Goal: Use online tool/utility: Utilize a website feature to perform a specific function

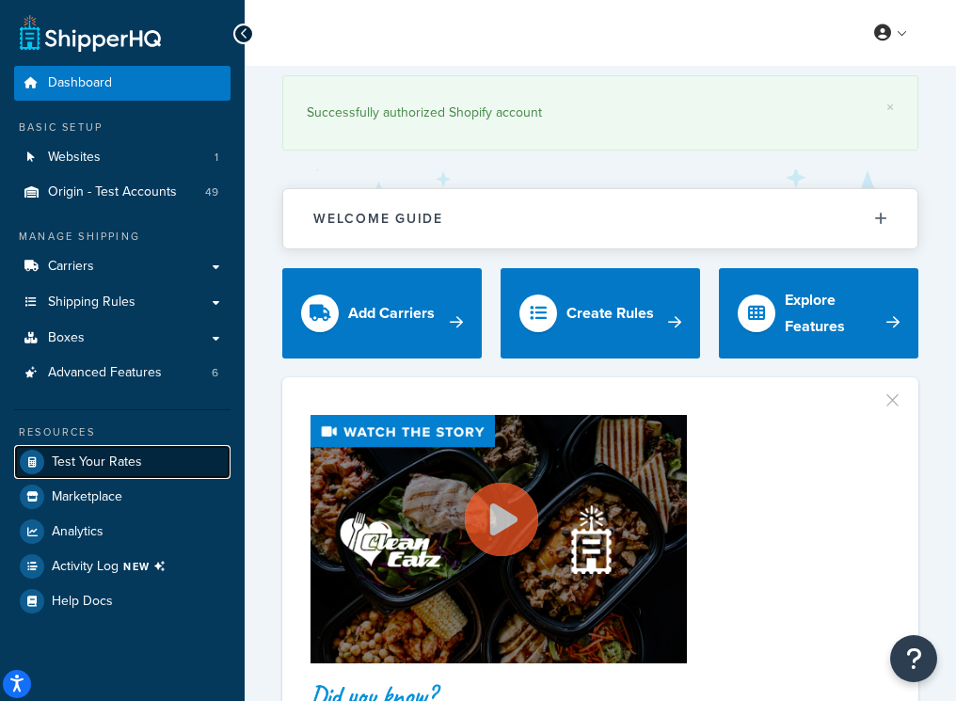
click at [100, 463] on span "Test Your Rates" at bounding box center [97, 462] width 90 height 16
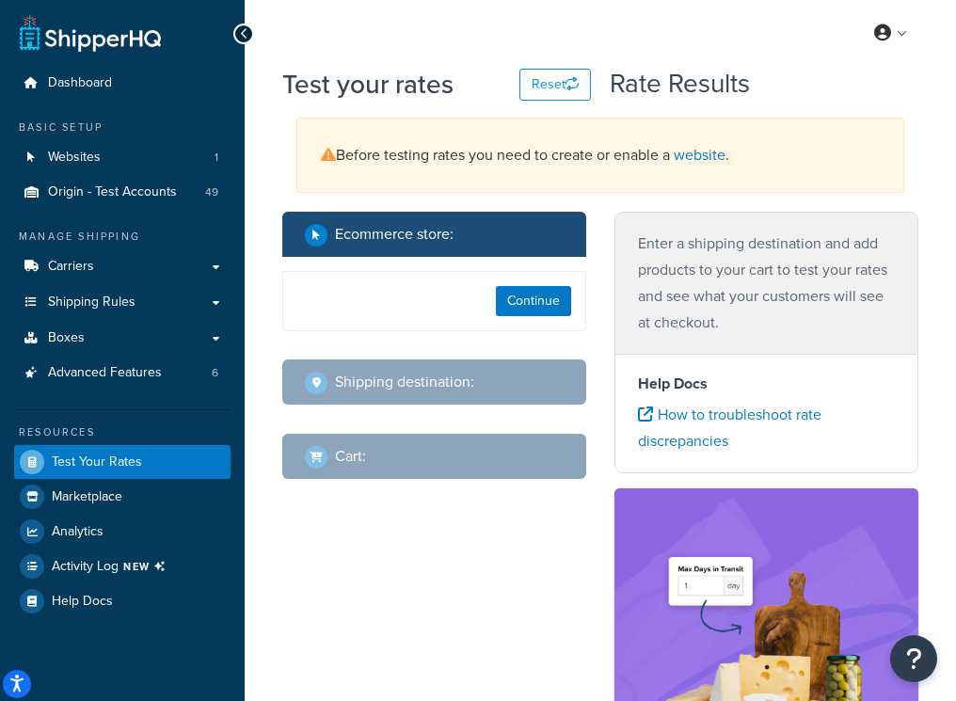
select select "[GEOGRAPHIC_DATA]"
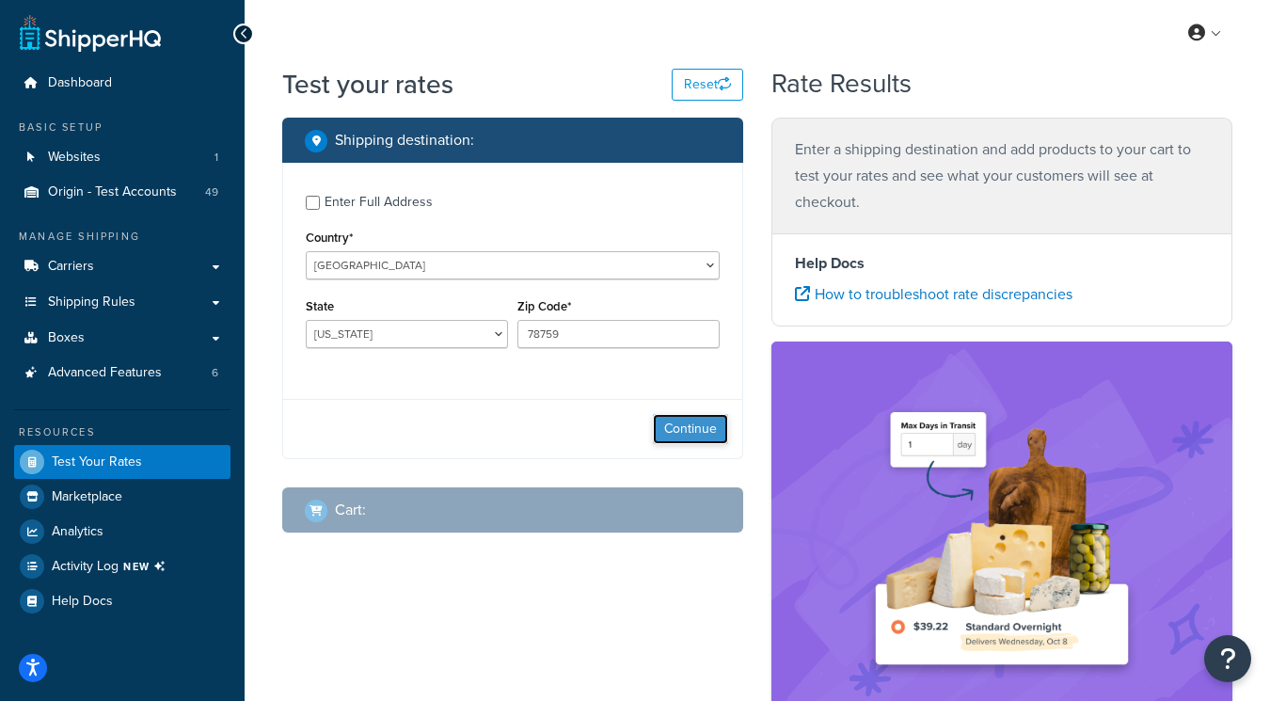
click at [708, 425] on button "Continue" at bounding box center [690, 429] width 75 height 30
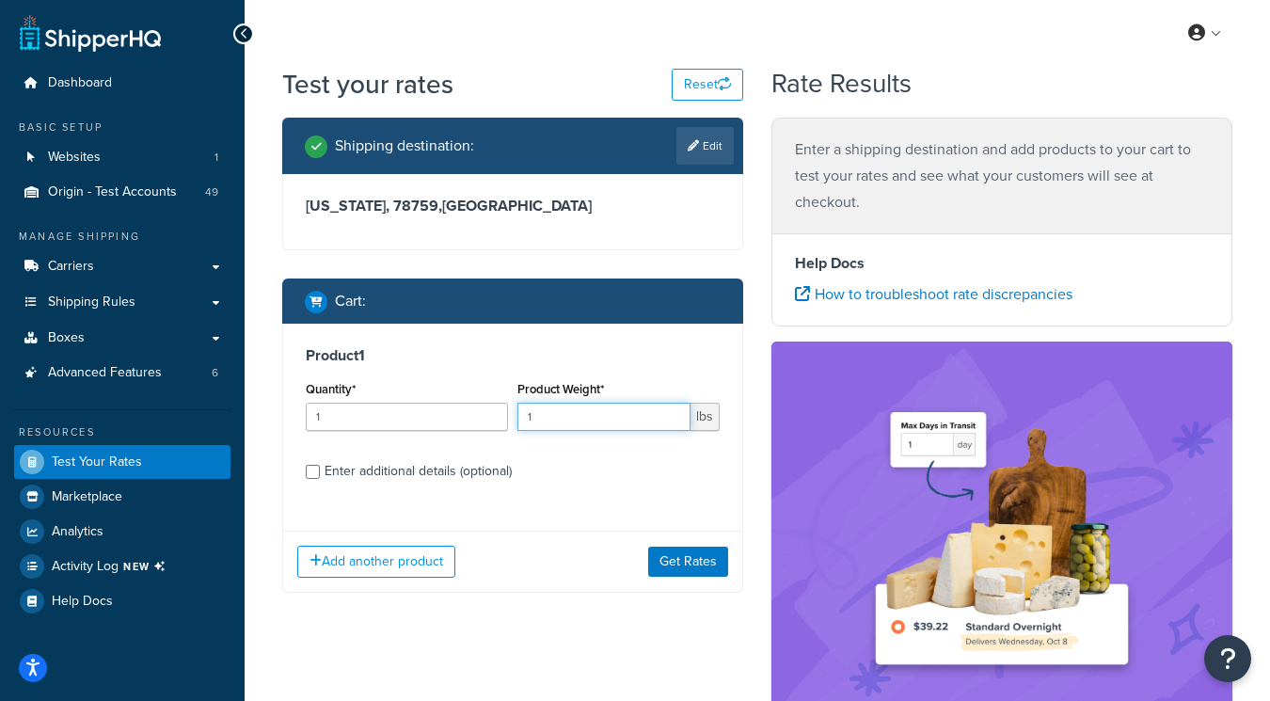
click at [589, 419] on input "1" at bounding box center [603, 417] width 173 height 28
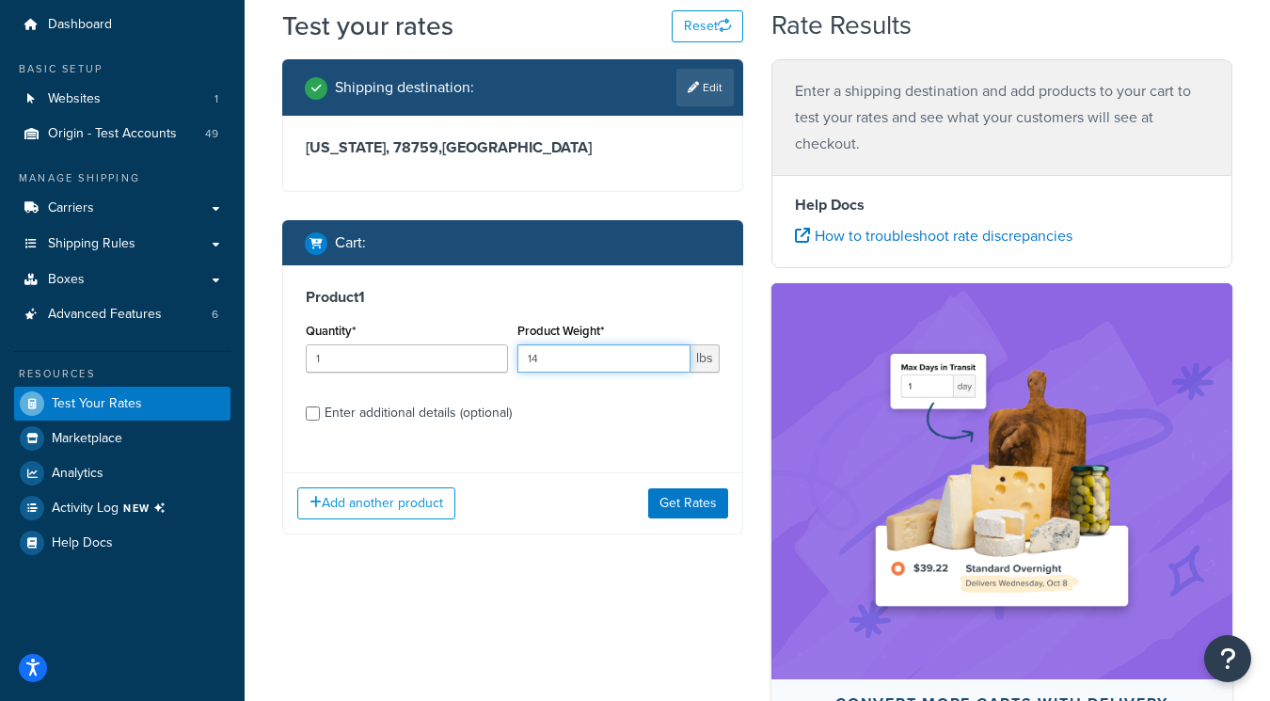
scroll to position [71, 0]
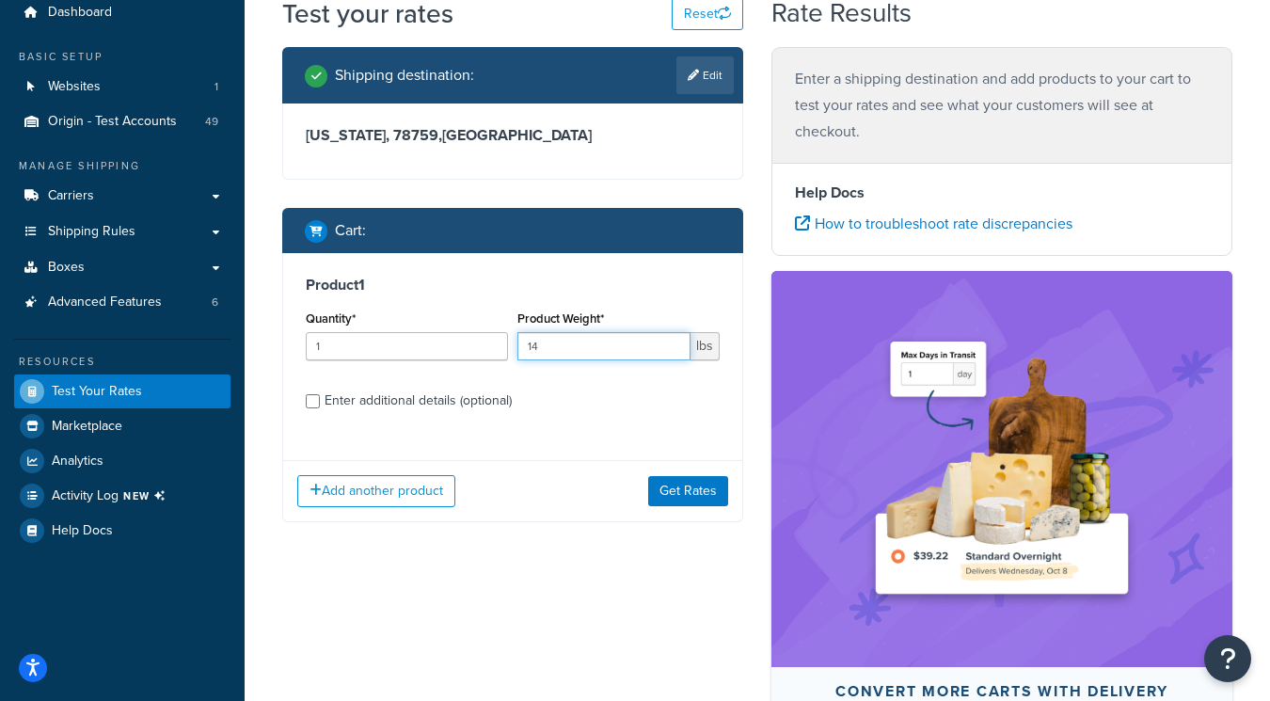
type input "14"
click at [469, 402] on div "Enter additional details (optional)" at bounding box center [418, 401] width 187 height 26
click at [320, 402] on input "Enter additional details (optional)" at bounding box center [313, 401] width 14 height 14
checkbox input "true"
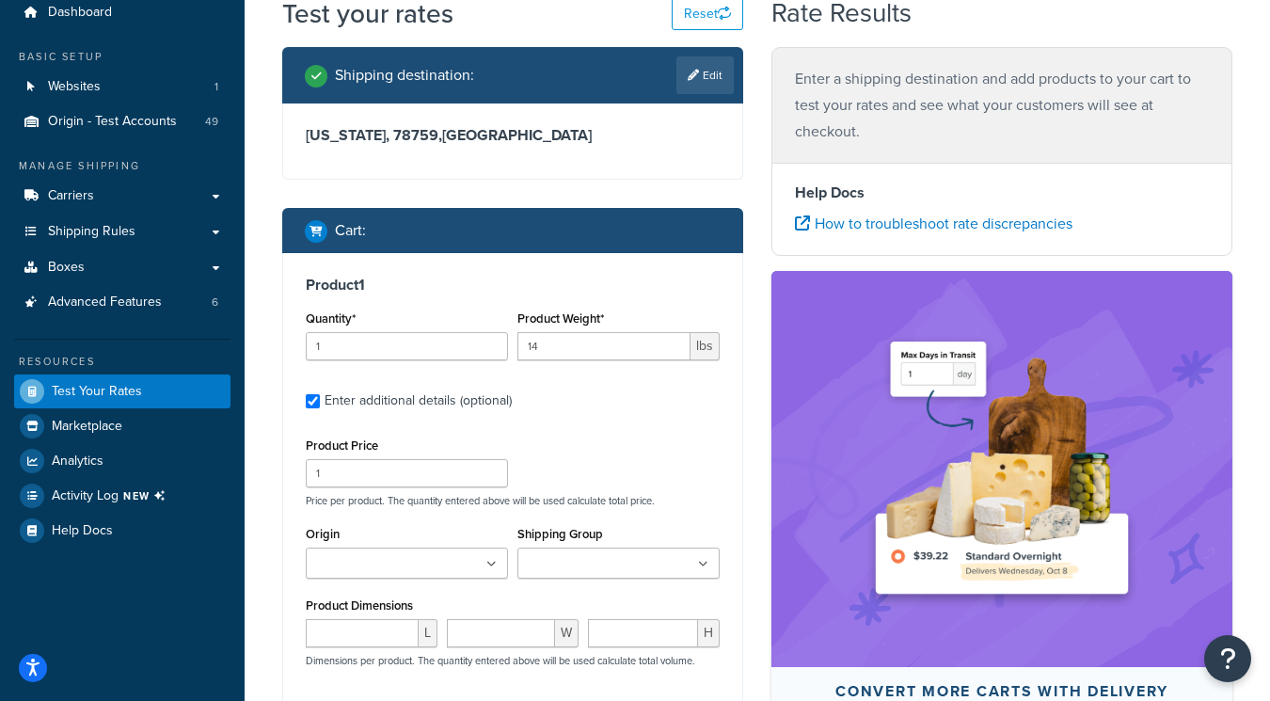
click at [410, 562] on input "Origin" at bounding box center [394, 564] width 167 height 21
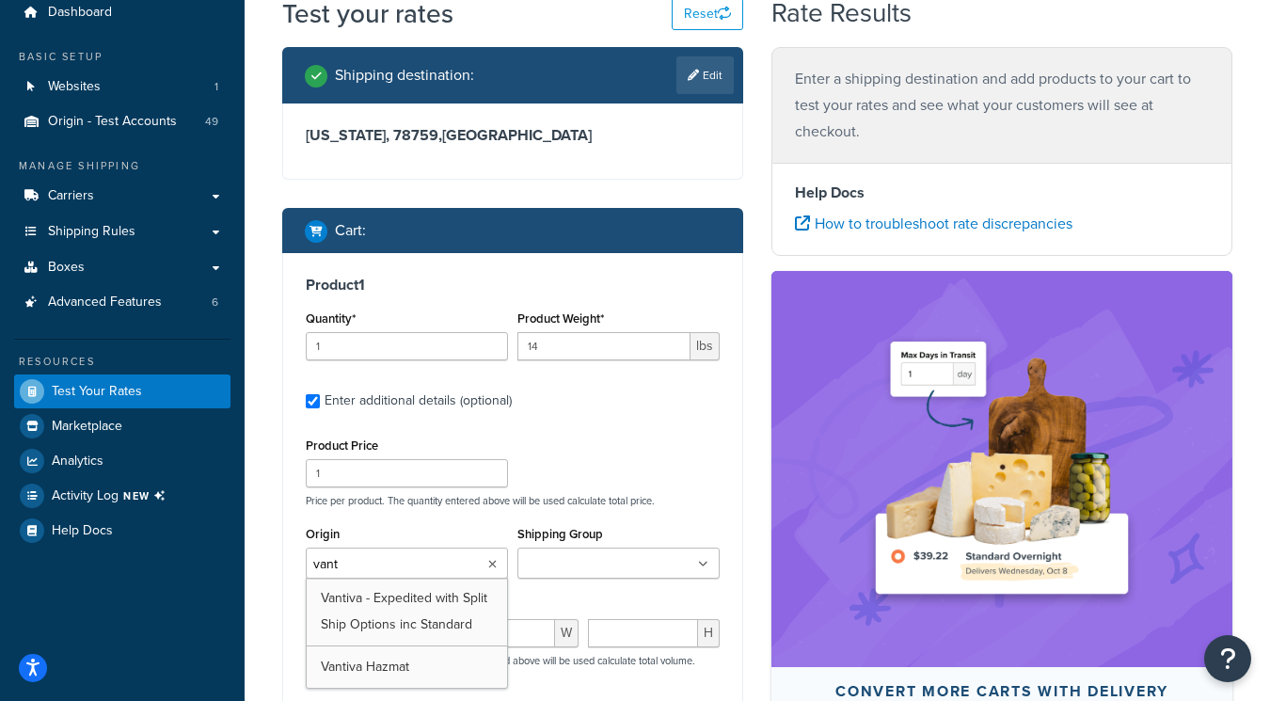
type input "vanti"
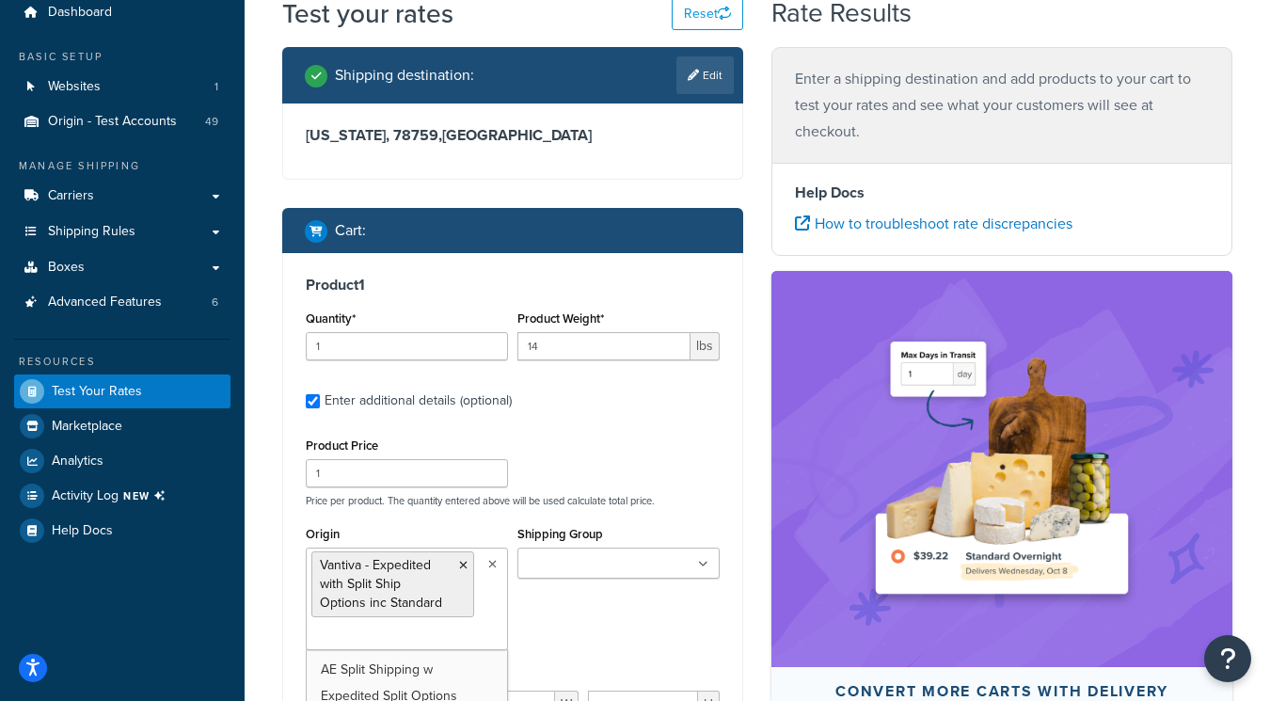
click at [614, 467] on div "Product Price 1 Price per product. The quantity entered above will be used calc…" at bounding box center [512, 470] width 423 height 74
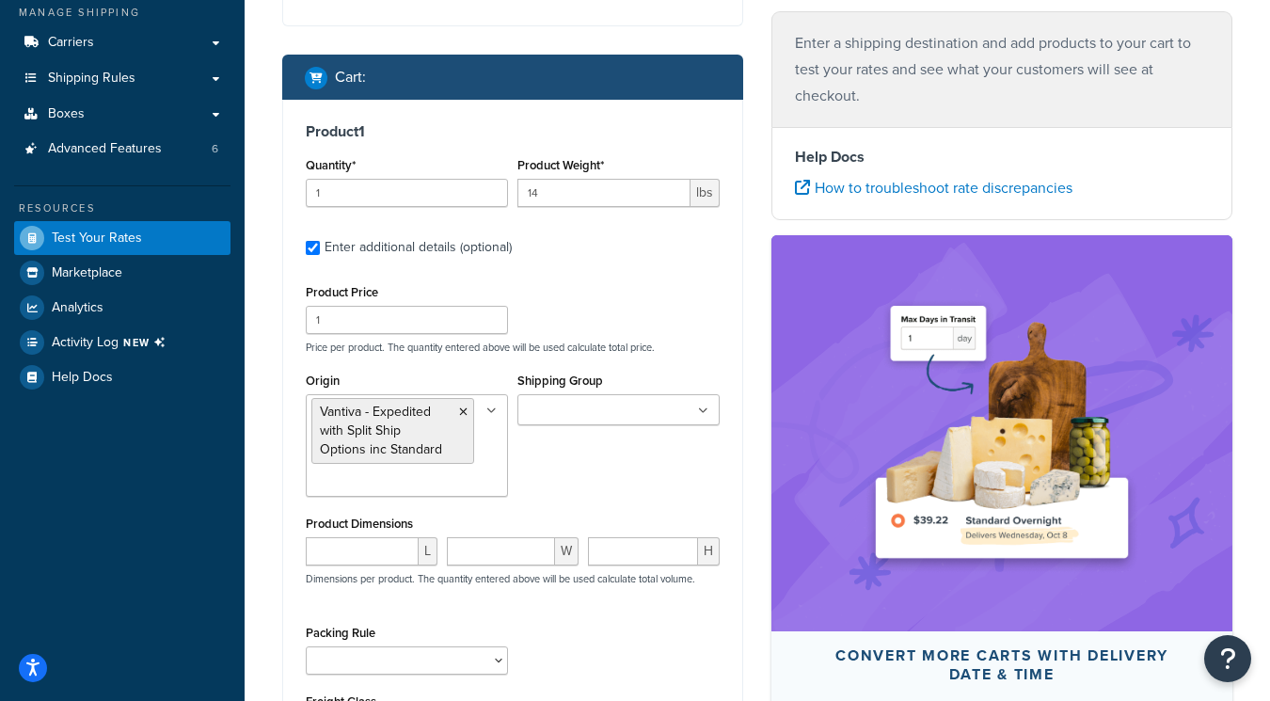
scroll to position [236, 0]
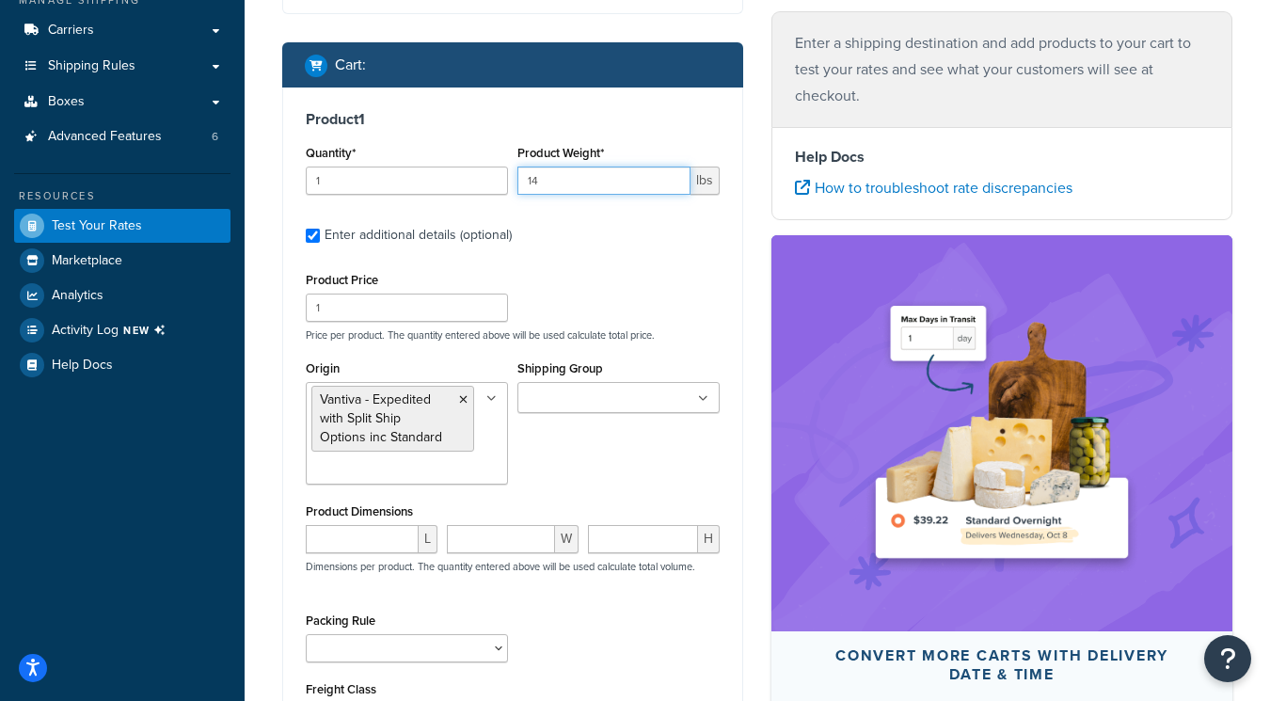
click at [584, 183] on input "14" at bounding box center [603, 181] width 173 height 28
type input "15"
click at [614, 225] on label "Enter additional details (optional)" at bounding box center [522, 233] width 395 height 30
click at [320, 229] on input "Enter additional details (optional)" at bounding box center [313, 236] width 14 height 14
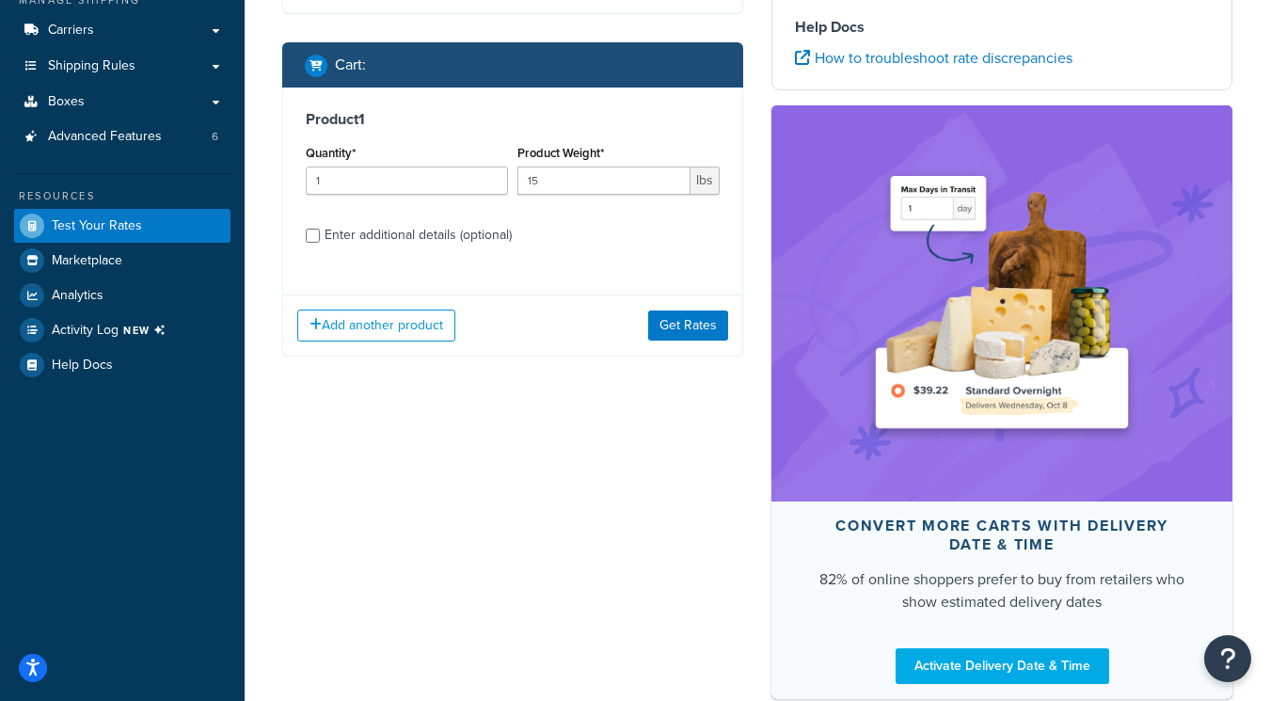
click at [420, 238] on div "Enter additional details (optional)" at bounding box center [418, 235] width 187 height 26
click at [320, 238] on input "Enter additional details (optional)" at bounding box center [313, 236] width 14 height 14
checkbox input "true"
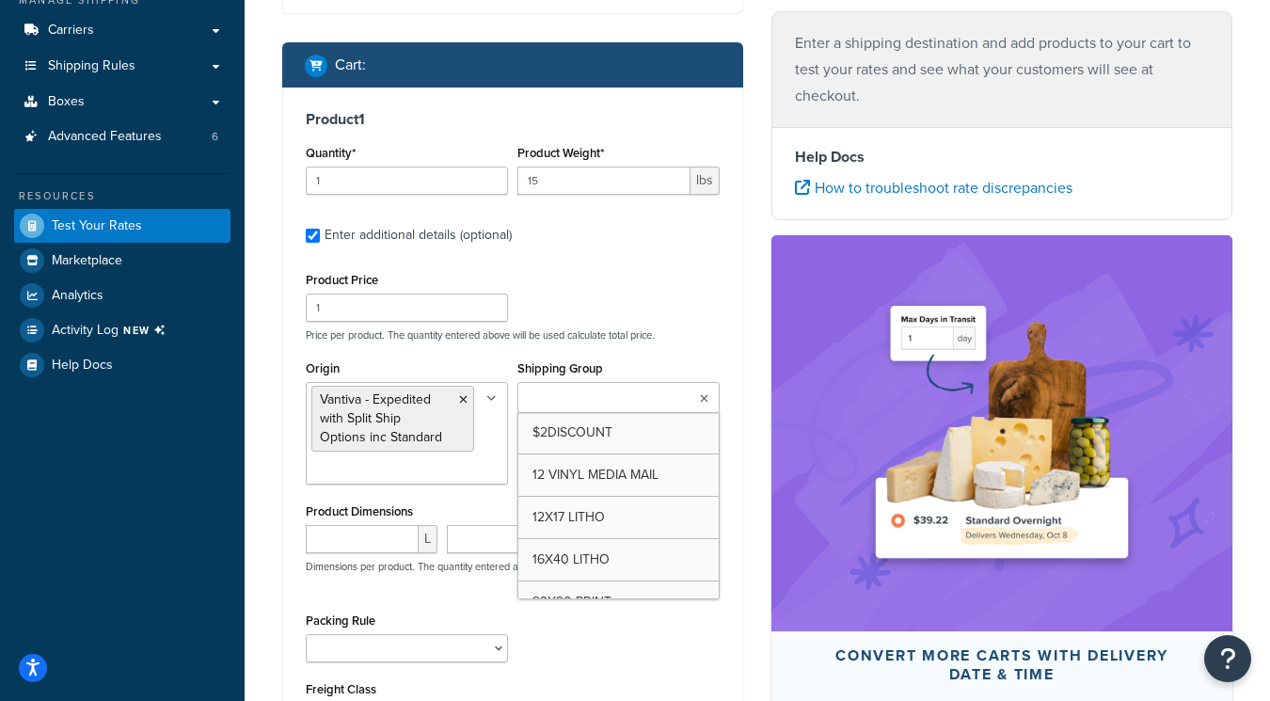
click at [600, 396] on input "Shipping Group" at bounding box center [606, 399] width 167 height 21
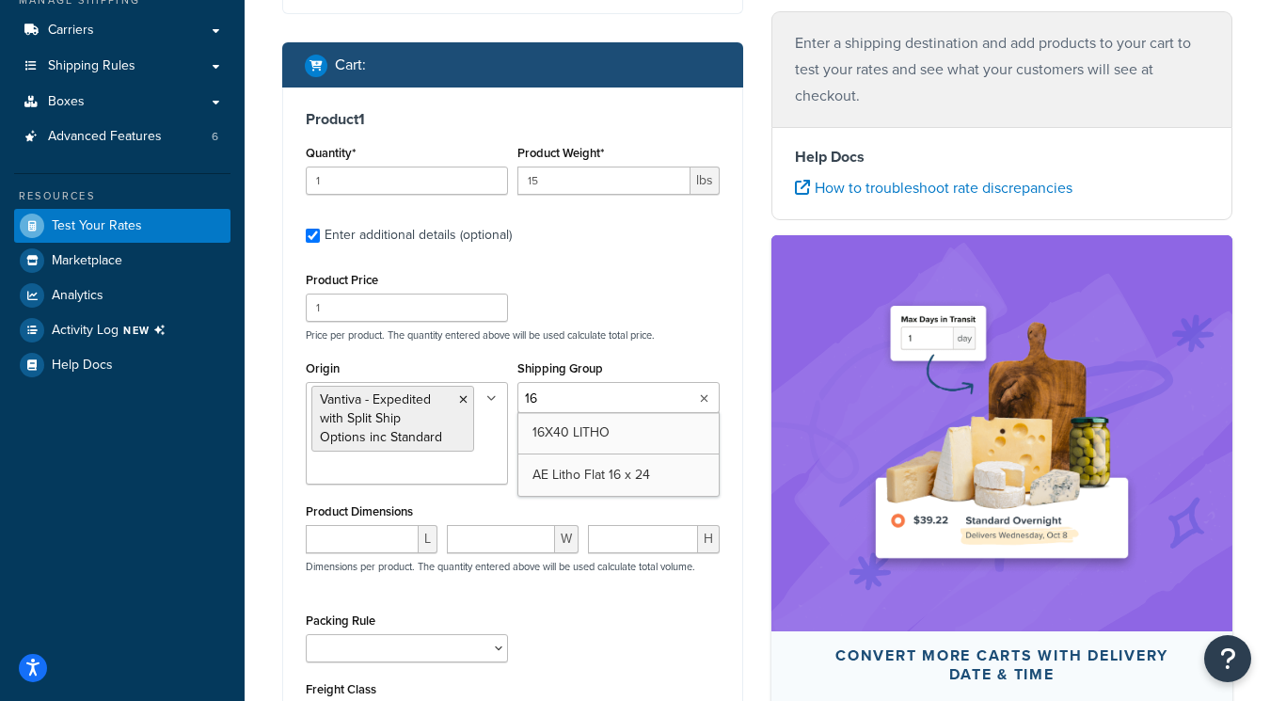
type input "1"
type input "s"
type input "1"
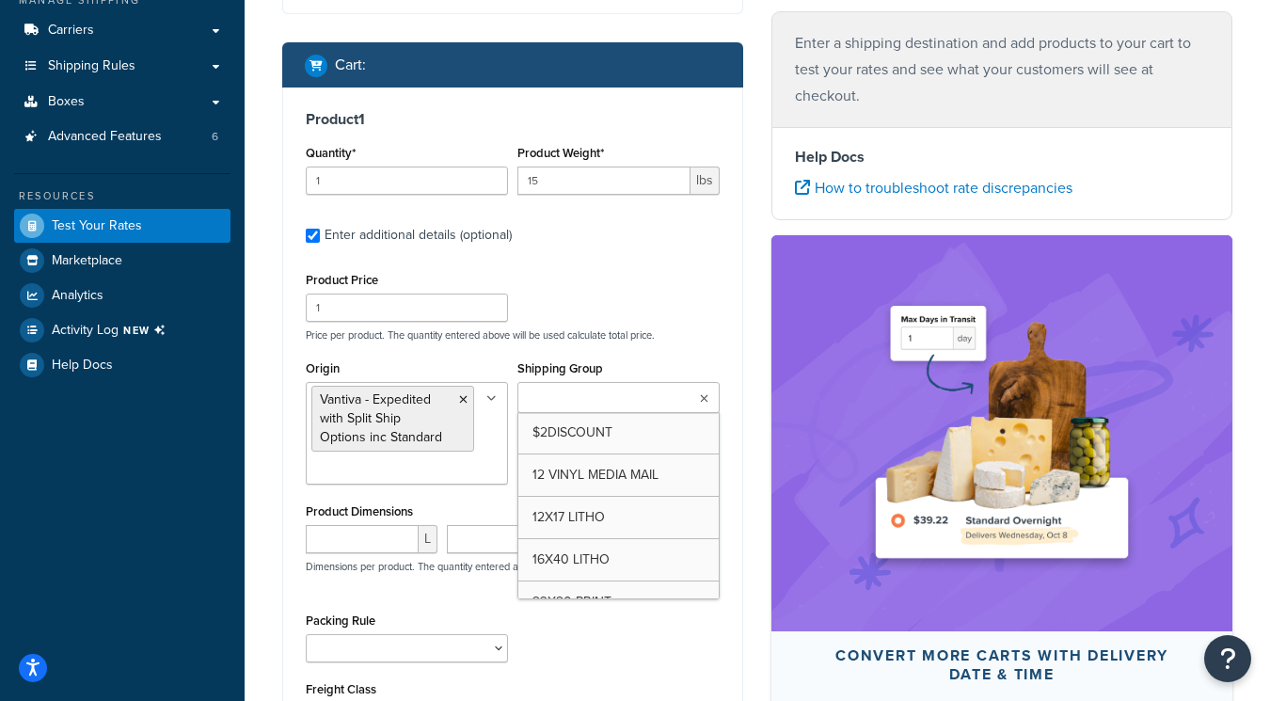
click at [612, 400] on input "Shipping Group" at bounding box center [606, 399] width 167 height 21
paste input "1960SPYU"
type input "1960SPYU"
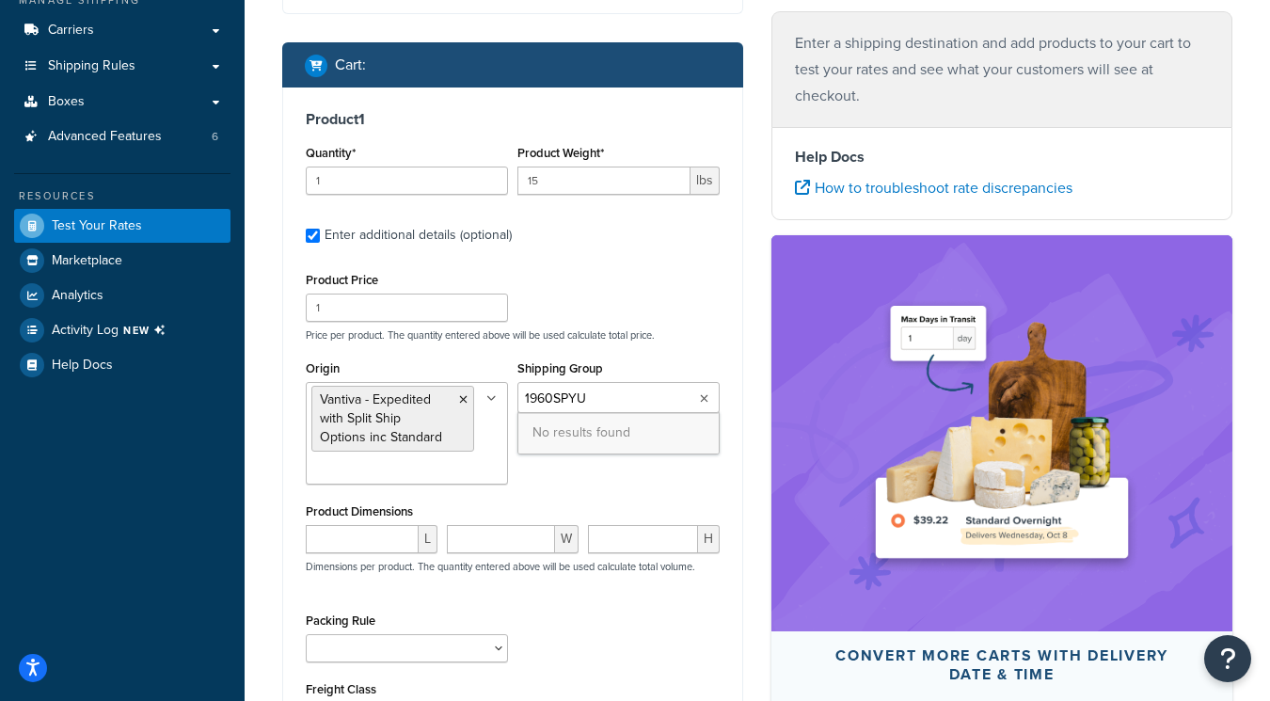
click at [624, 391] on input "1960SPYU" at bounding box center [606, 399] width 167 height 21
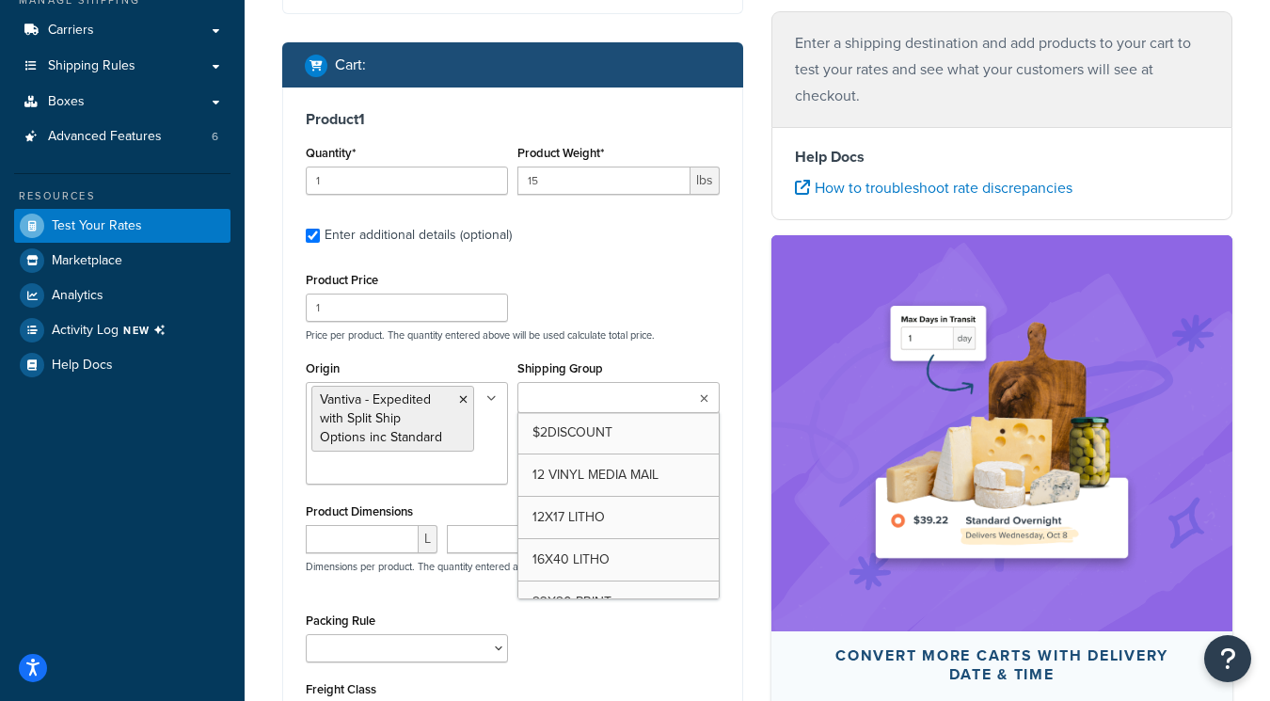
click at [613, 310] on div "Product Price 1 Price per product. The quantity entered above will be used calc…" at bounding box center [512, 304] width 423 height 74
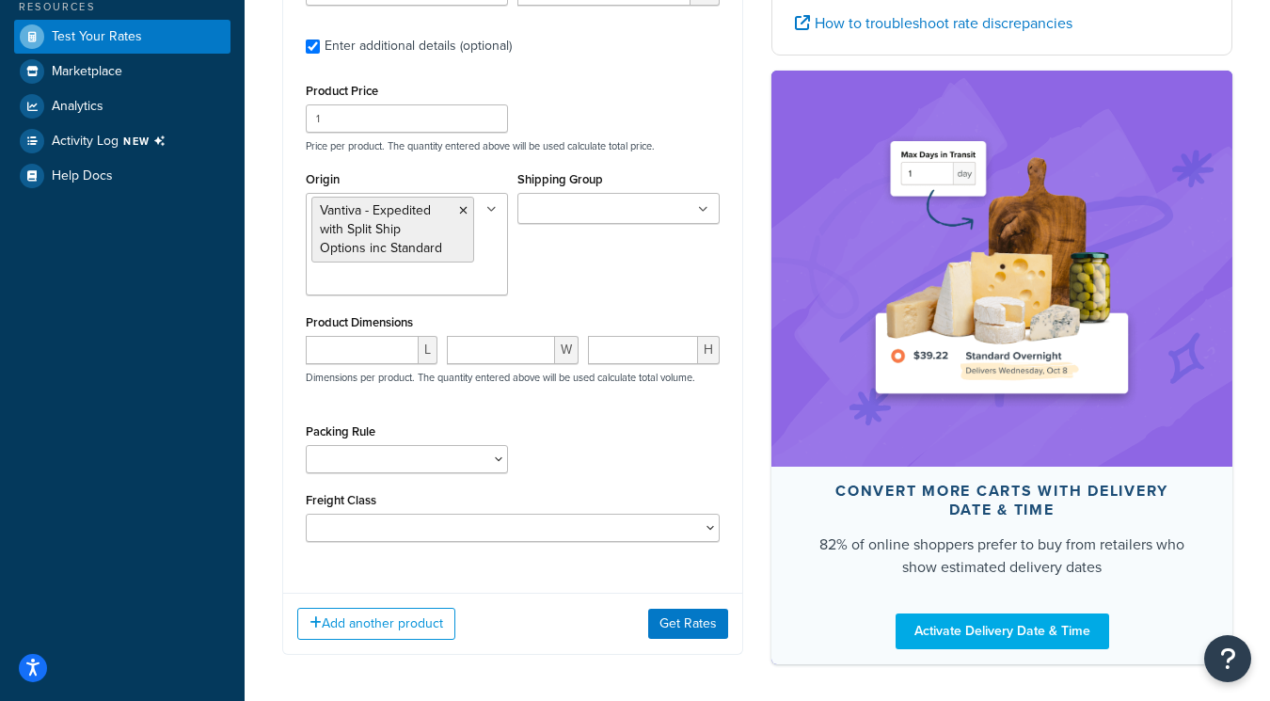
scroll to position [429, 0]
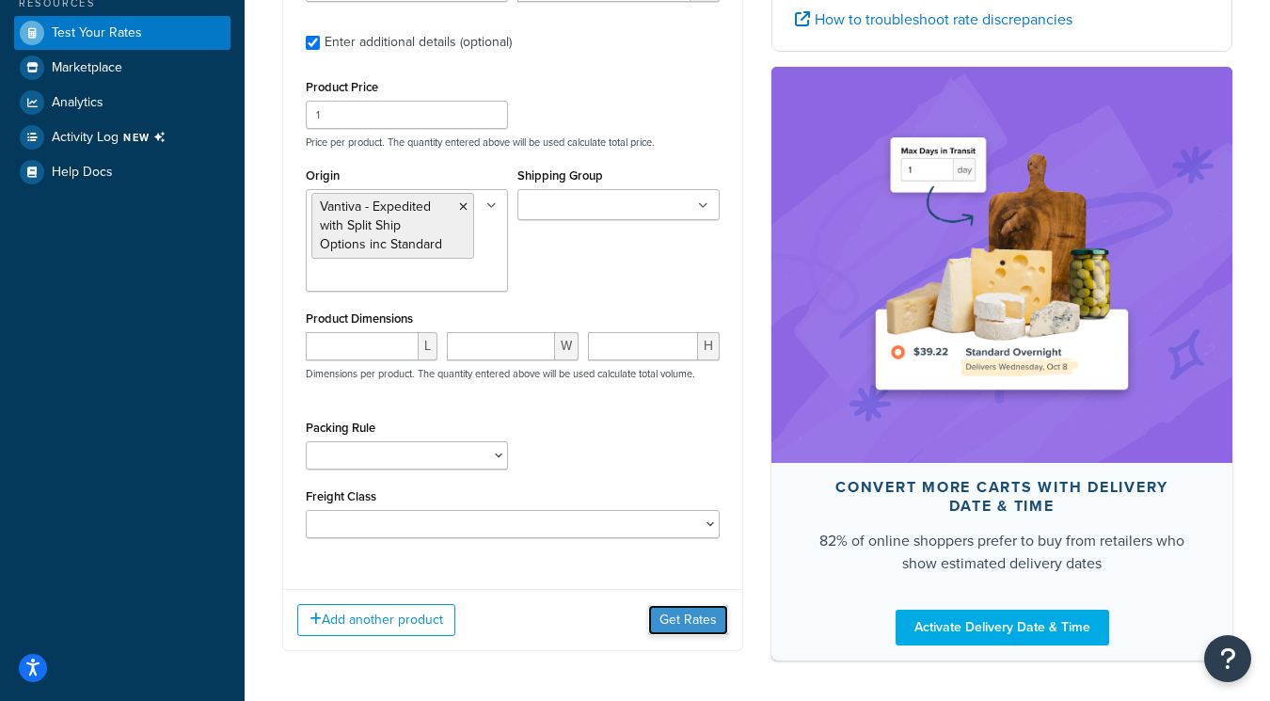
click at [690, 622] on button "Get Rates" at bounding box center [688, 620] width 80 height 30
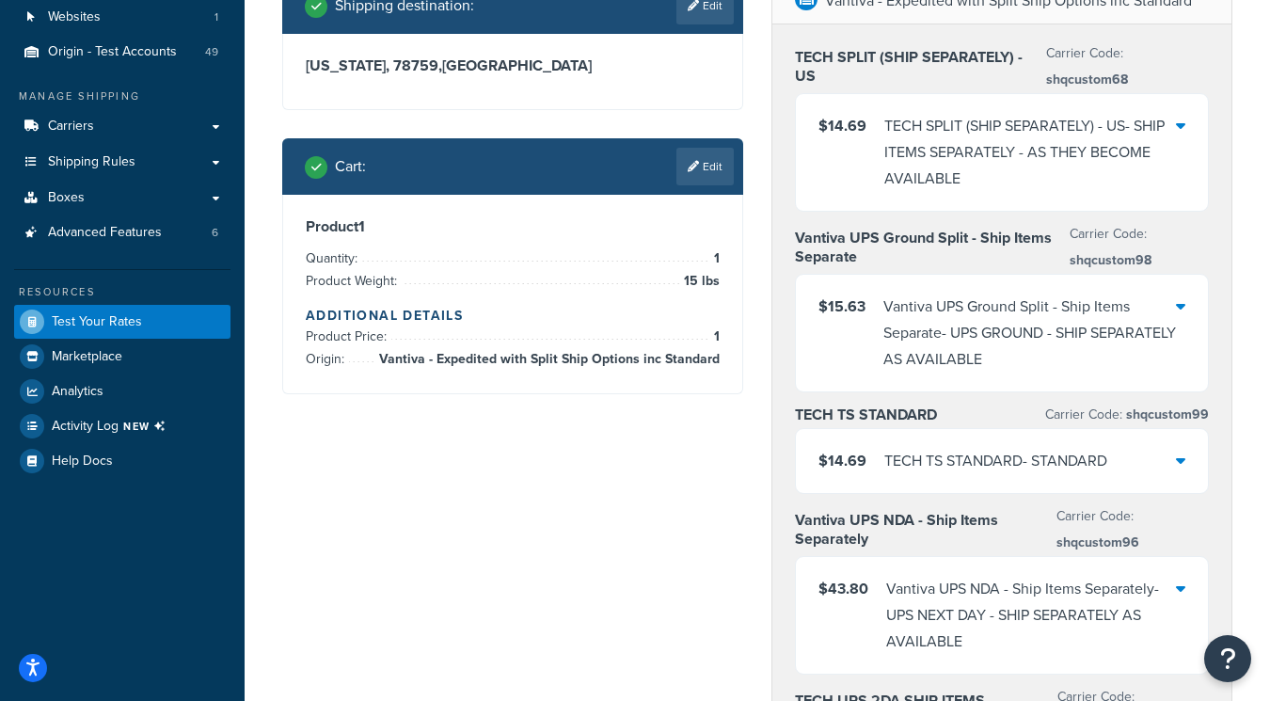
scroll to position [0, 0]
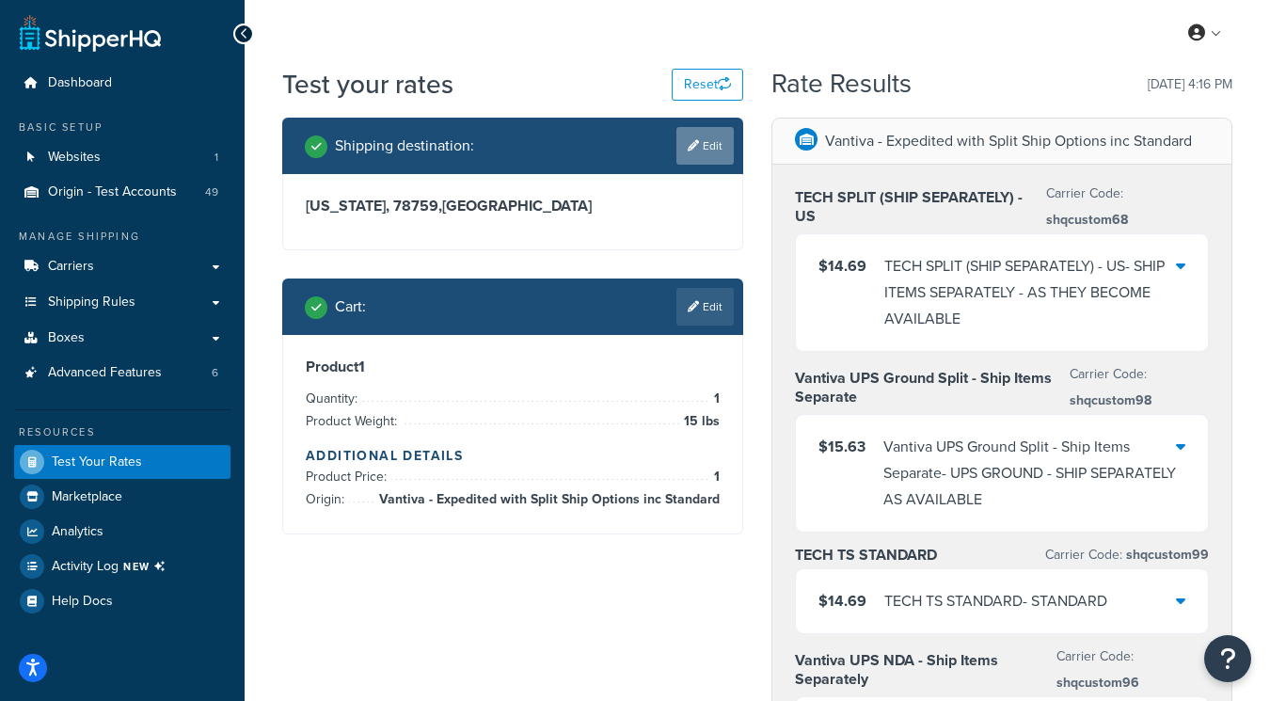
click at [710, 151] on link "Edit" at bounding box center [704, 146] width 57 height 38
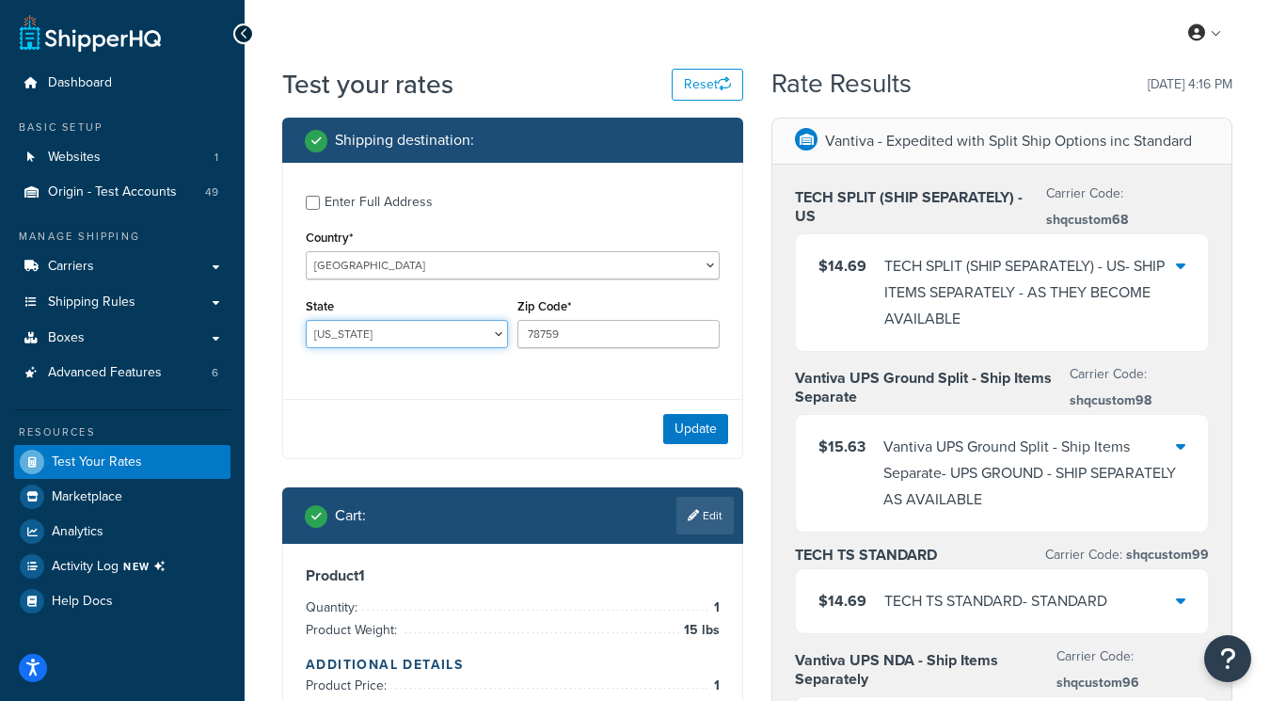
click at [447, 337] on select "[US_STATE] [US_STATE] [US_STATE] [US_STATE] [US_STATE] Armed Forces Americas Ar…" at bounding box center [407, 334] width 202 height 28
click at [306, 321] on select "[US_STATE] [US_STATE] [US_STATE] [US_STATE] [US_STATE] Armed Forces Americas Ar…" at bounding box center [407, 334] width 202 height 28
click at [611, 337] on input "78759" at bounding box center [618, 334] width 202 height 28
click at [419, 325] on select "[US_STATE] [US_STATE] [US_STATE] [US_STATE] [US_STATE] Armed Forces Americas Ar…" at bounding box center [407, 334] width 202 height 28
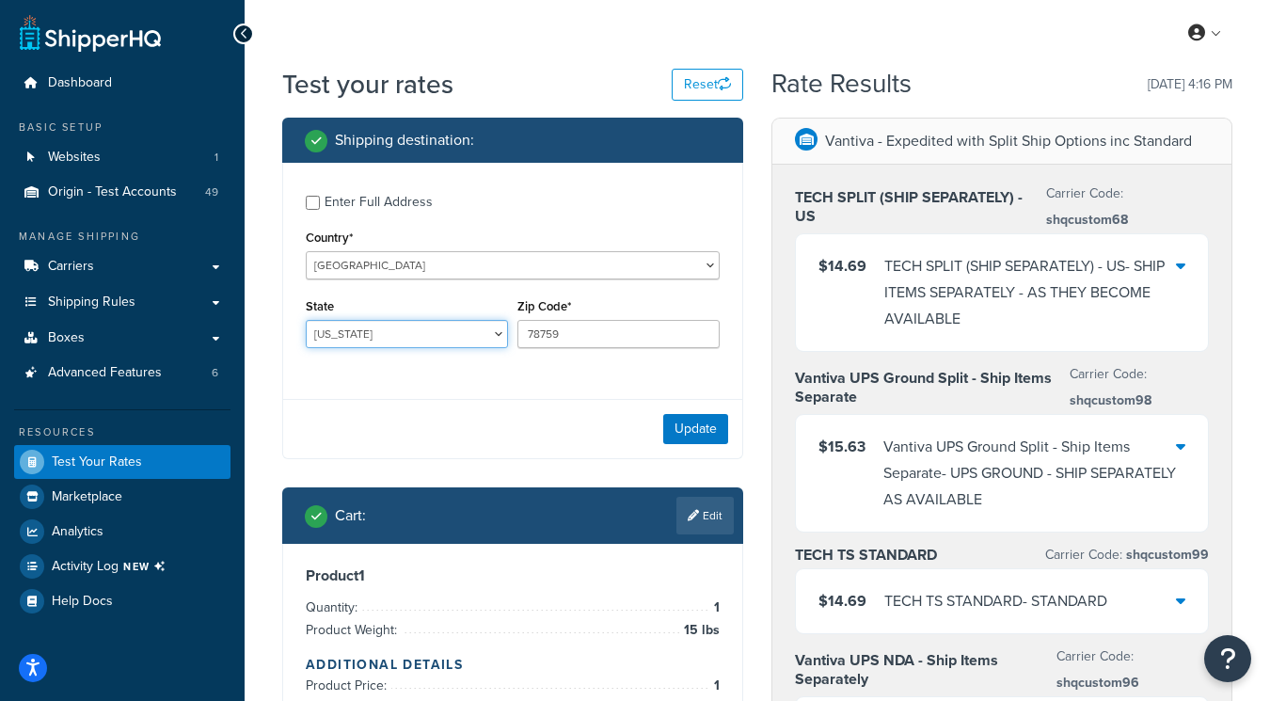
select select "CA"
click at [306, 321] on select "[US_STATE] [US_STATE] [US_STATE] [US_STATE] [US_STATE] Armed Forces Americas Ar…" at bounding box center [407, 334] width 202 height 28
click at [542, 329] on input "78759" at bounding box center [618, 334] width 202 height 28
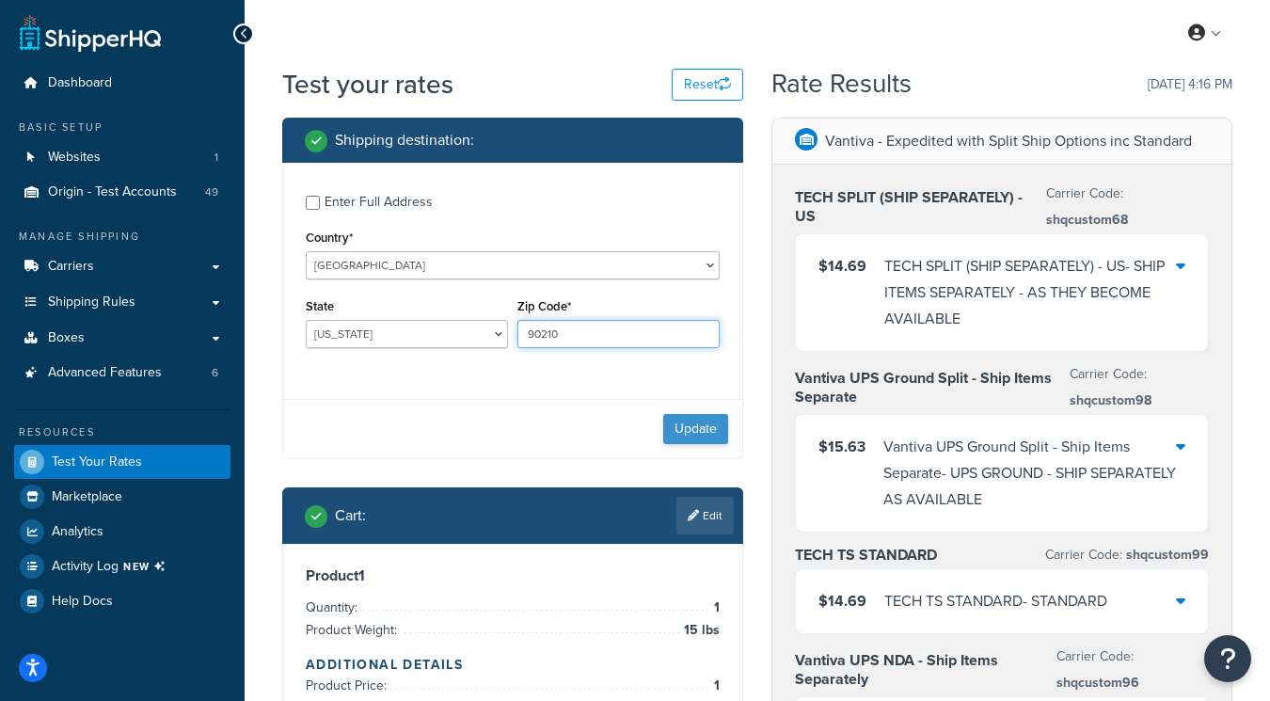
type input "90210"
click at [690, 425] on button "Update" at bounding box center [695, 429] width 65 height 30
